Goal: Information Seeking & Learning: Compare options

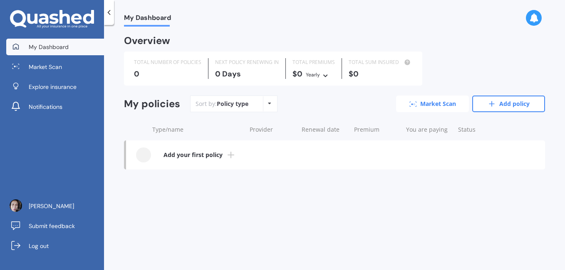
click at [444, 105] on link "Market Scan" at bounding box center [432, 104] width 73 height 17
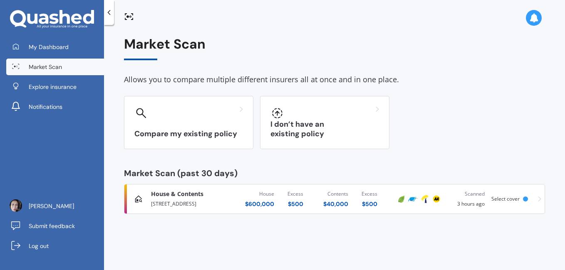
click at [56, 66] on span "Market Scan" at bounding box center [45, 67] width 33 height 8
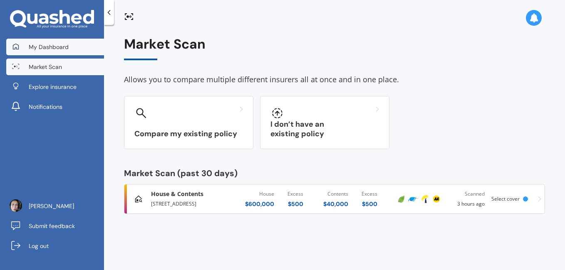
click at [34, 42] on link "My Dashboard" at bounding box center [55, 47] width 98 height 17
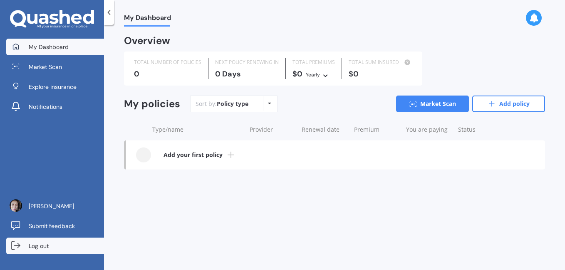
click at [48, 242] on span "Log out" at bounding box center [39, 246] width 20 height 8
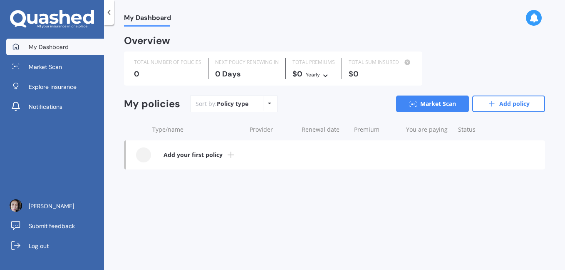
click at [322, 76] on icon at bounding box center [325, 74] width 6 height 5
click at [320, 146] on span "Fortnightly" at bounding box center [327, 148] width 28 height 7
click at [259, 69] on div "NEXT POLICY RENEWING IN 0 Days" at bounding box center [246, 68] width 77 height 21
click at [186, 70] on div "0" at bounding box center [167, 74] width 67 height 8
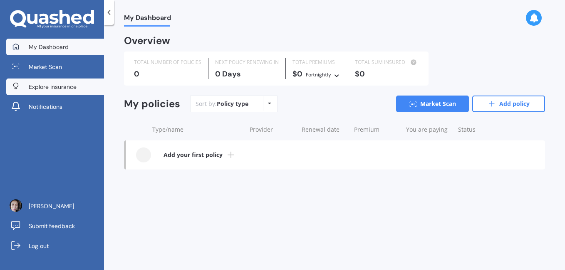
click at [67, 91] on link "Explore insurance" at bounding box center [55, 87] width 98 height 17
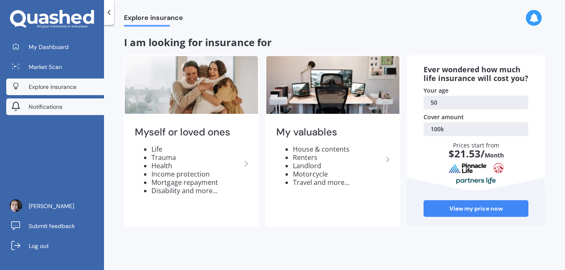
click at [46, 105] on span "Notifications" at bounding box center [46, 107] width 34 height 8
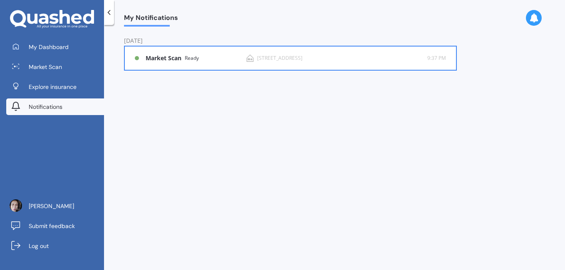
drag, startPoint x: 140, startPoint y: 62, endPoint x: 272, endPoint y: 56, distance: 131.5
click at [272, 56] on div "[STREET_ADDRESS]" at bounding box center [279, 58] width 45 height 6
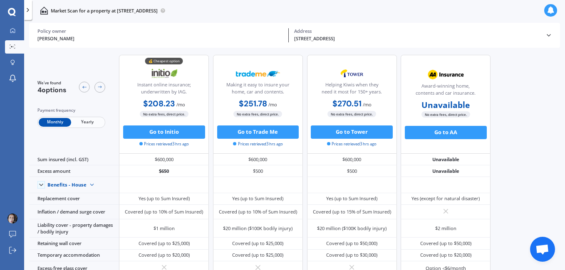
click at [163, 10] on icon at bounding box center [162, 10] width 1 height 1
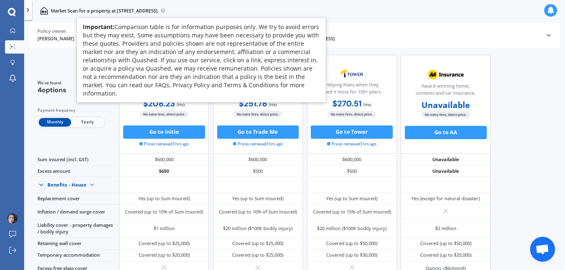
click at [163, 10] on icon at bounding box center [162, 10] width 1 height 1
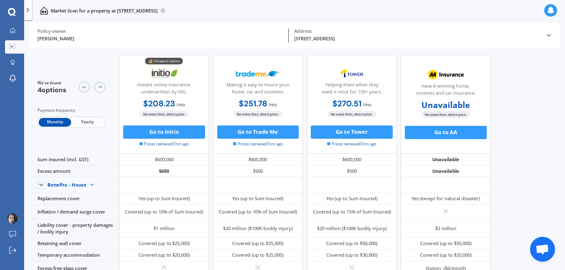
scroll to position [358, 0]
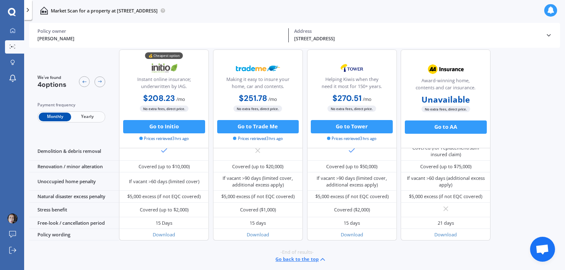
click at [311, 260] on button "Go back to the top" at bounding box center [300, 260] width 51 height 8
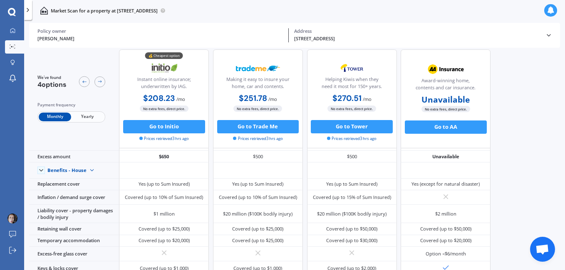
scroll to position [0, 0]
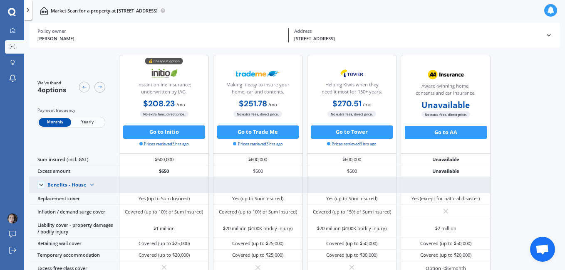
click at [86, 187] on img at bounding box center [91, 185] width 11 height 11
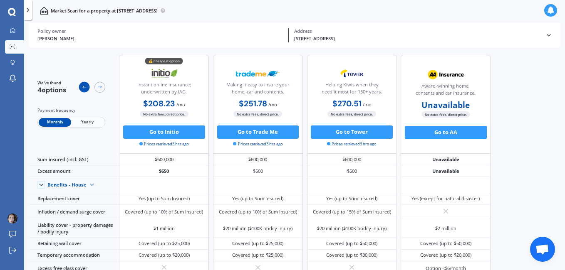
click at [82, 91] on div at bounding box center [84, 87] width 11 height 11
click at [100, 89] on icon at bounding box center [99, 86] width 5 height 5
click at [313, 24] on div "Cherie Rhind Policy owner 15A Cramond Street, Tokoroa 3420 Address" at bounding box center [294, 35] width 514 height 25
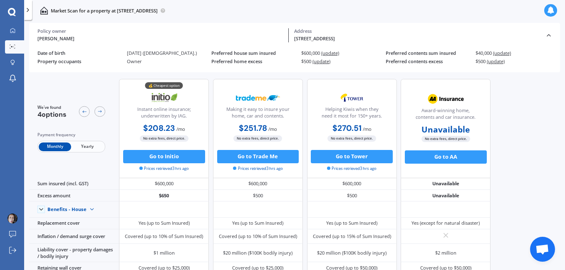
click at [331, 52] on span "(update)" at bounding box center [330, 53] width 18 height 6
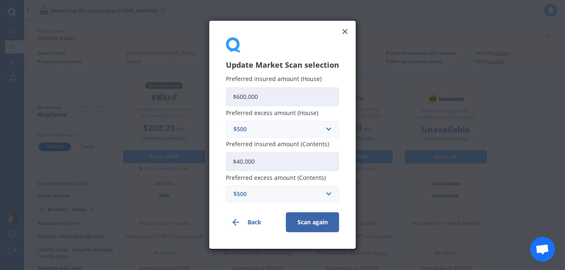
click at [251, 224] on button "Back" at bounding box center [252, 223] width 53 height 20
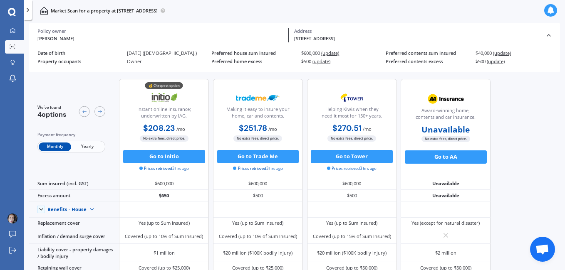
click at [328, 63] on span "(update)" at bounding box center [321, 61] width 18 height 6
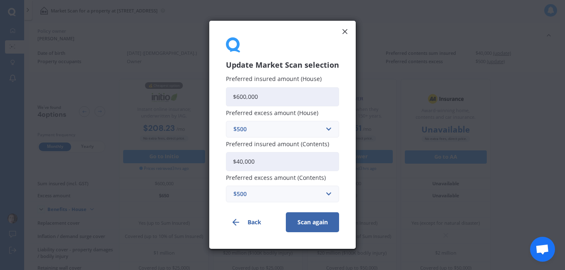
click at [313, 228] on button "Scan again" at bounding box center [312, 223] width 53 height 20
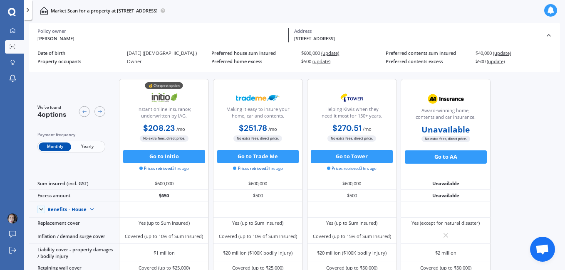
click at [131, 63] on div "Owner" at bounding box center [169, 61] width 84 height 5
click at [16, 216] on img at bounding box center [12, 219] width 10 height 10
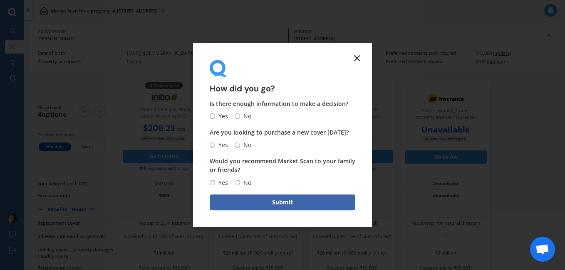
click at [358, 66] on form "How did you go? Is there enough information to make a decision? Yes No Are you …" at bounding box center [282, 135] width 179 height 184
click at [358, 57] on line at bounding box center [356, 58] width 5 height 5
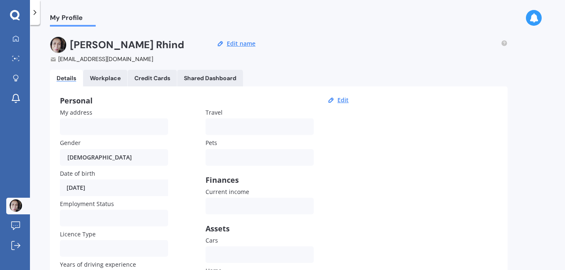
click at [535, 17] on icon at bounding box center [533, 17] width 9 height 9
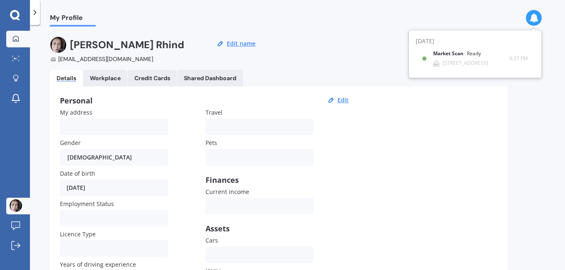
drag, startPoint x: 539, startPoint y: 19, endPoint x: 17, endPoint y: 37, distance: 521.8
click at [17, 37] on icon at bounding box center [16, 38] width 6 height 6
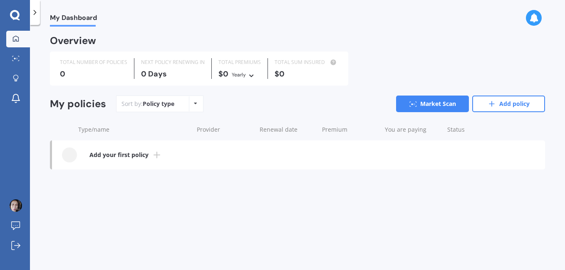
click at [19, 14] on icon at bounding box center [15, 15] width 10 height 10
click at [15, 248] on icon at bounding box center [15, 245] width 9 height 9
